Goal: Task Accomplishment & Management: Use online tool/utility

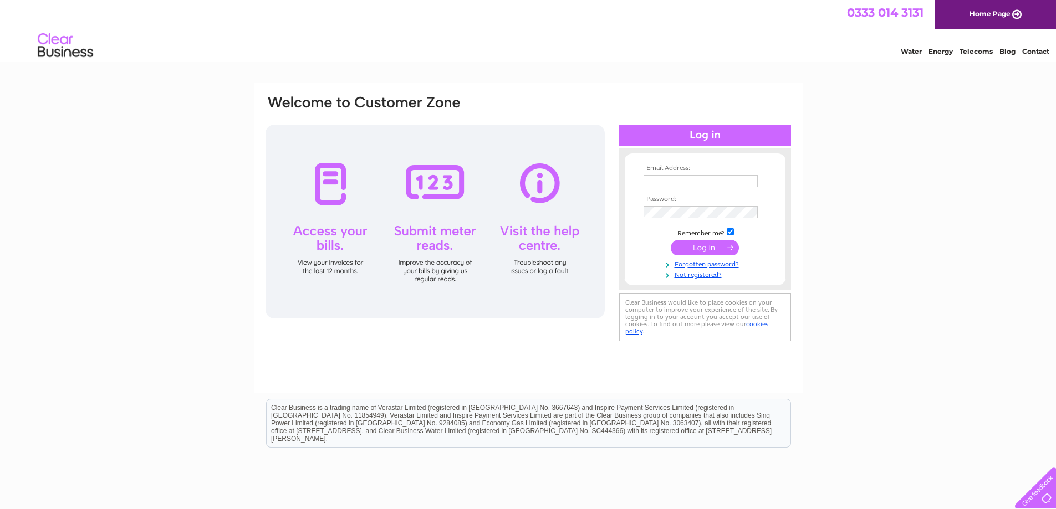
type input "frazerhare@btinternet.com"
click at [693, 249] on input "submit" at bounding box center [705, 248] width 68 height 16
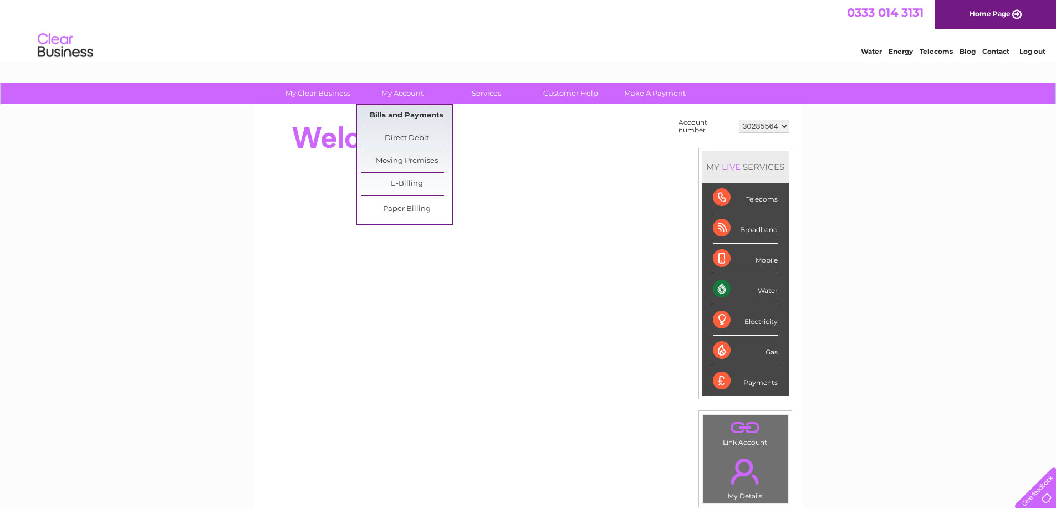
click at [388, 118] on link "Bills and Payments" at bounding box center [406, 116] width 91 height 22
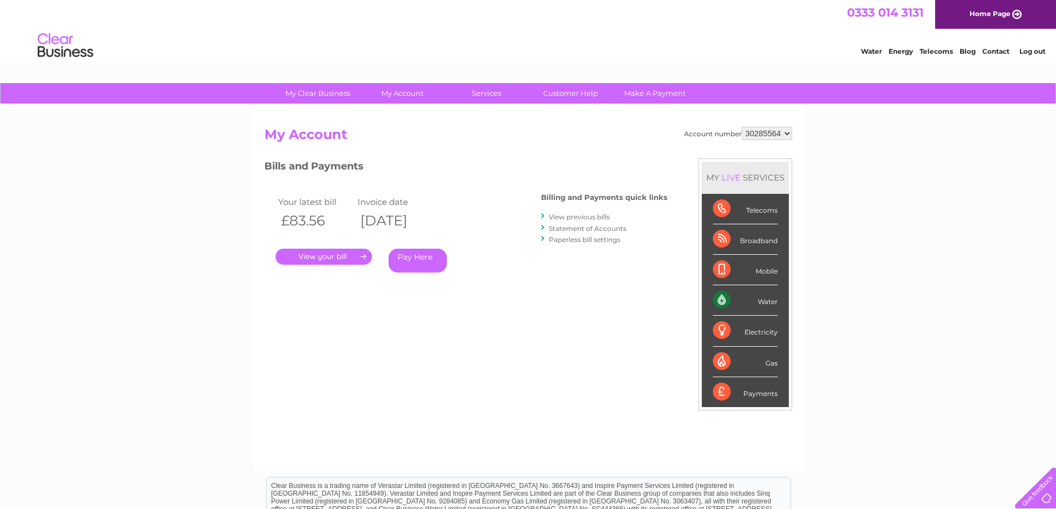
click at [338, 260] on link "." at bounding box center [323, 257] width 96 height 16
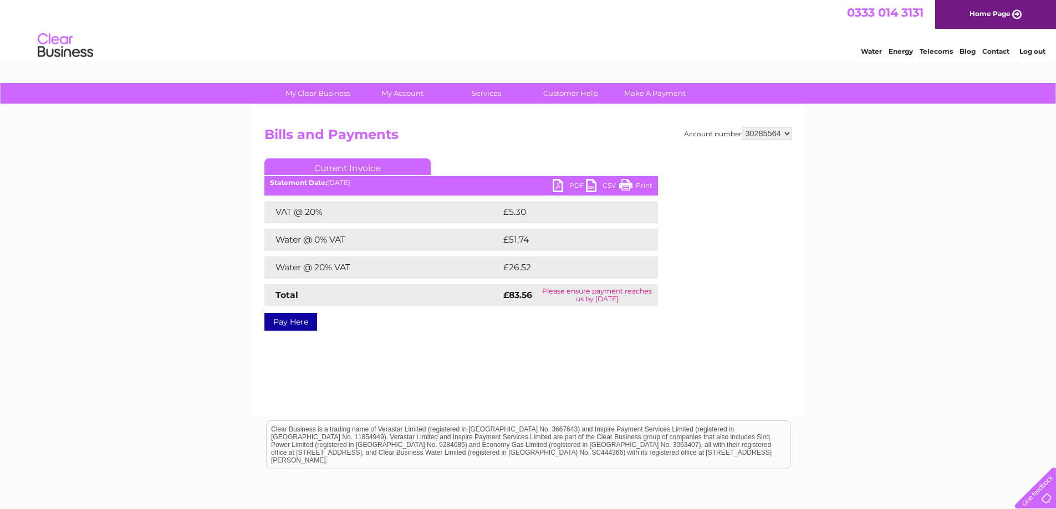
click at [639, 182] on link "Print" at bounding box center [635, 187] width 33 height 16
click at [565, 184] on link "PDF" at bounding box center [569, 187] width 33 height 16
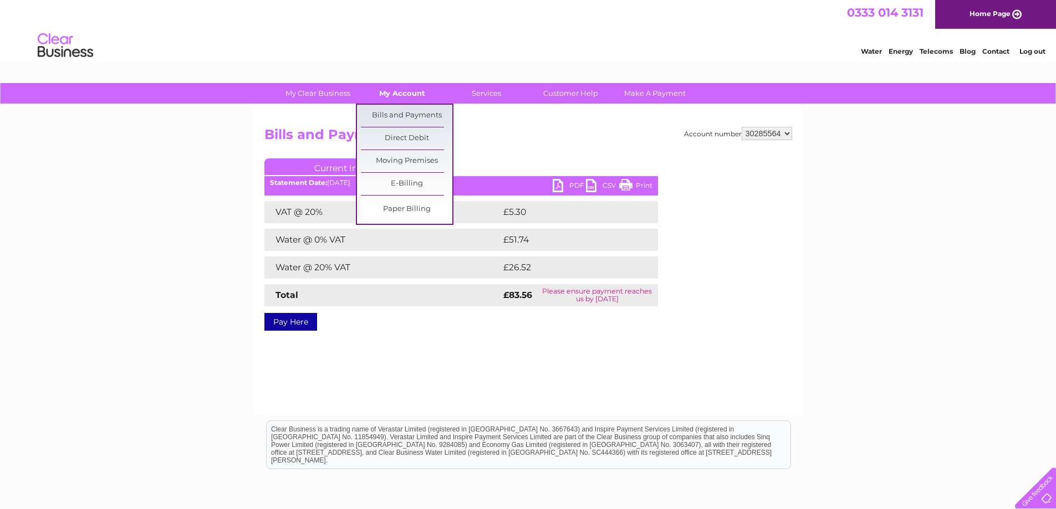
click at [388, 100] on link "My Account" at bounding box center [401, 93] width 91 height 21
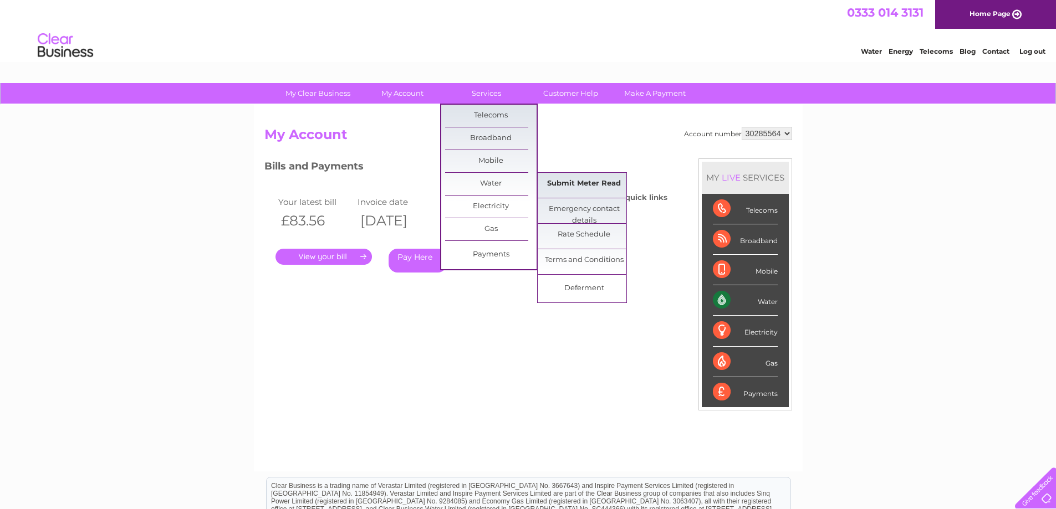
click at [594, 189] on link "Submit Meter Read" at bounding box center [583, 184] width 91 height 22
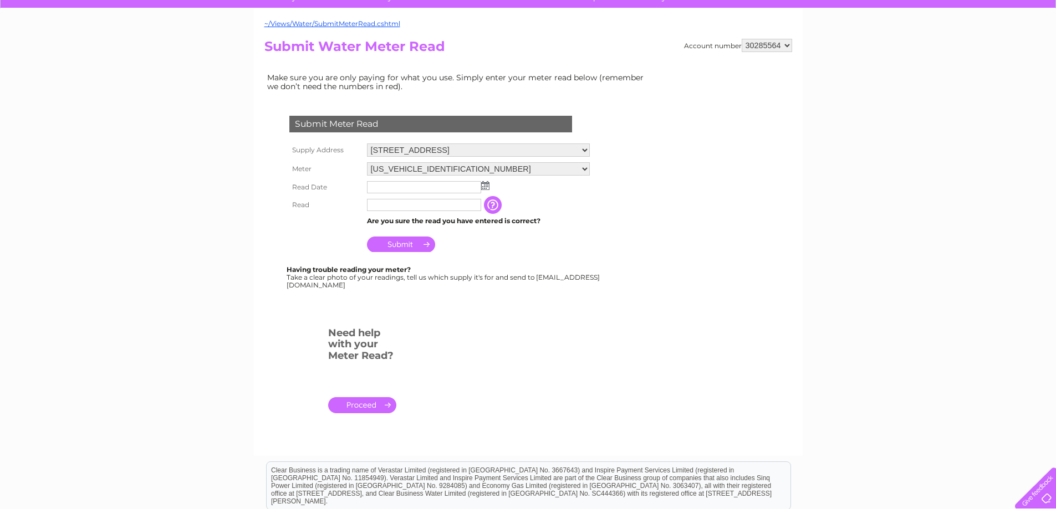
scroll to position [111, 0]
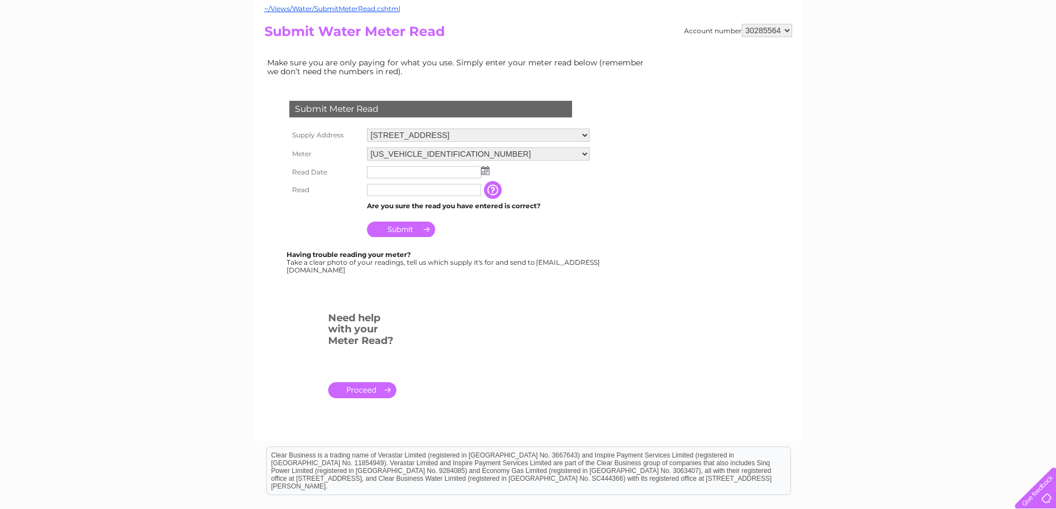
click at [486, 170] on img at bounding box center [485, 170] width 8 height 9
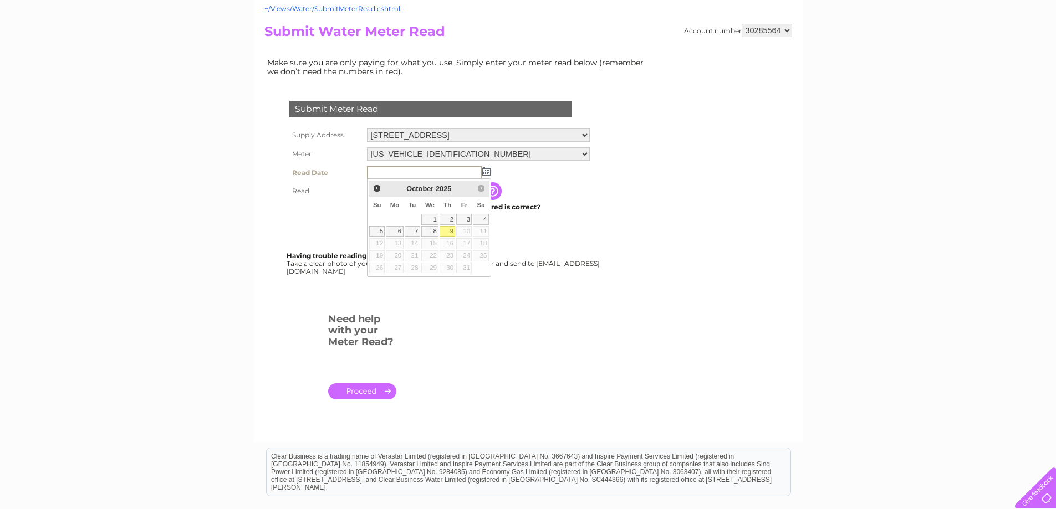
click at [449, 231] on link "9" at bounding box center [448, 231] width 16 height 11
type input "2025/10/09"
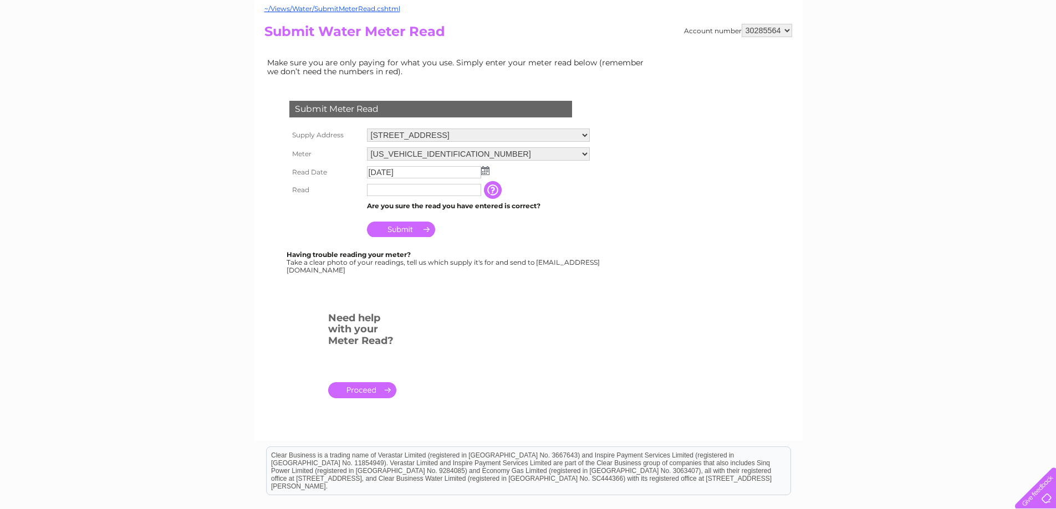
click at [438, 188] on input "text" at bounding box center [424, 190] width 114 height 12
type input "00090"
click at [398, 232] on input "Submit" at bounding box center [401, 230] width 68 height 16
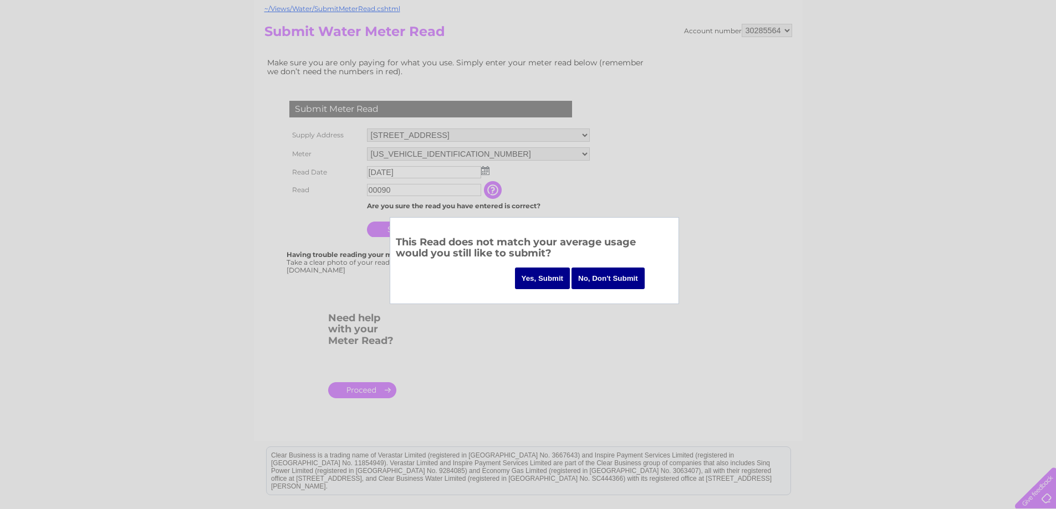
click at [550, 274] on input "Yes, Submit" at bounding box center [542, 279] width 55 height 22
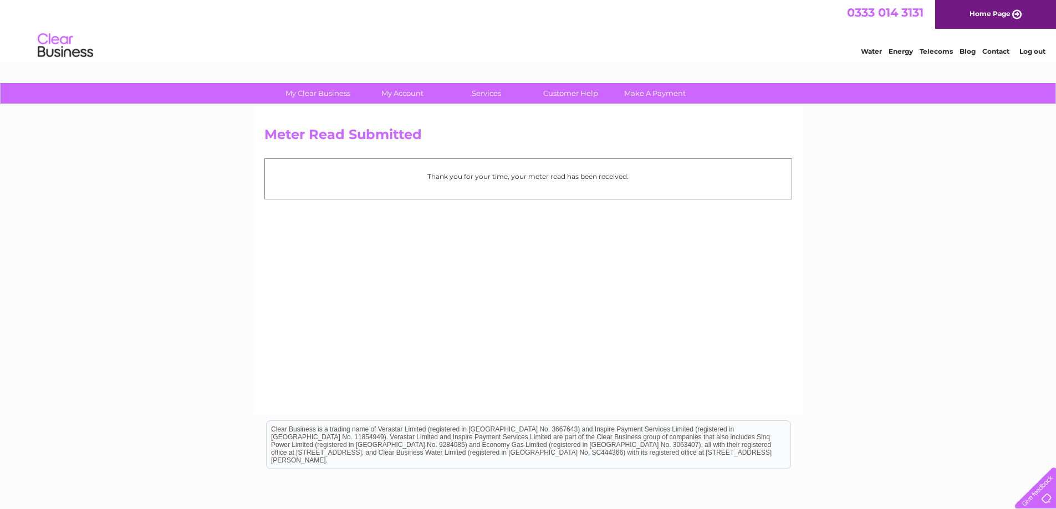
click at [1028, 55] on li "Log out" at bounding box center [1032, 51] width 33 height 14
click at [1029, 53] on link "Log out" at bounding box center [1032, 51] width 26 height 8
